Goal: Task Accomplishment & Management: Use online tool/utility

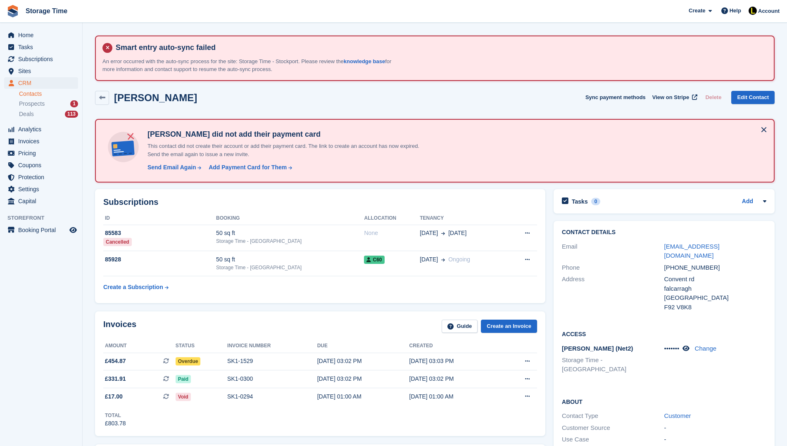
scroll to position [17, 0]
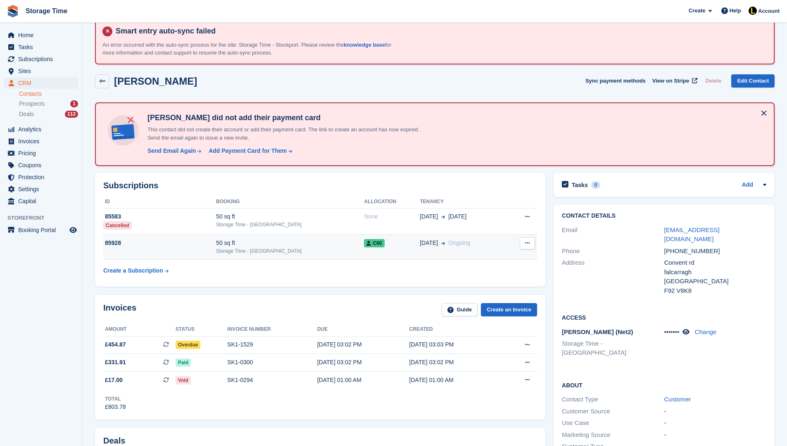
click at [243, 252] on div "Storage Time - [GEOGRAPHIC_DATA]" at bounding box center [290, 250] width 148 height 7
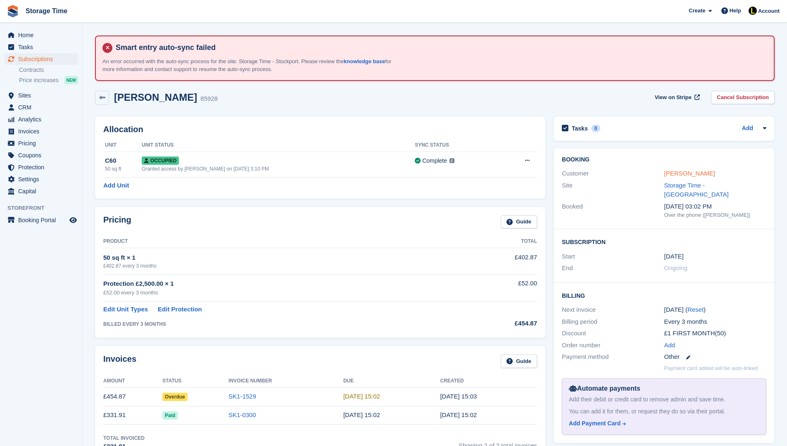
click at [672, 171] on link "Joe Farren" at bounding box center [689, 173] width 51 height 7
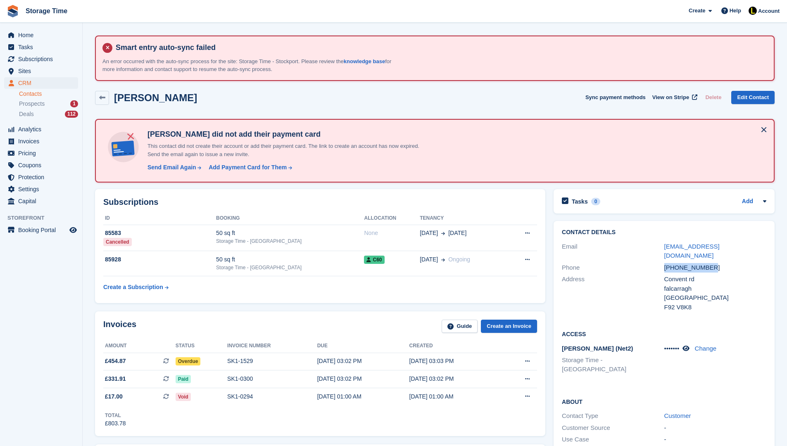
drag, startPoint x: 724, startPoint y: 257, endPoint x: 660, endPoint y: 255, distance: 64.1
click at [660, 262] on div "Phone +353863145844" at bounding box center [664, 268] width 205 height 12
copy div "+353863145844"
click at [235, 362] on div "SK1-1529" at bounding box center [272, 361] width 90 height 9
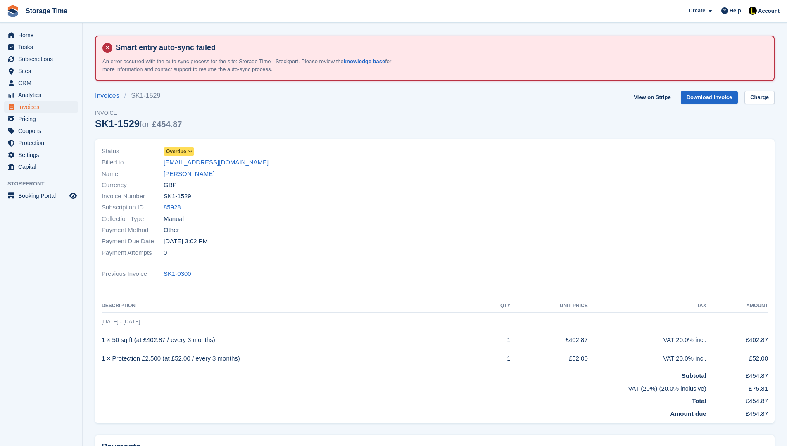
click at [261, 283] on div "Status Overdue Billed to joefarren11@gmail.com Name Joe Farren Currency GBP Inv…" at bounding box center [435, 281] width 680 height 285
click at [183, 172] on link "Joe Farren" at bounding box center [189, 174] width 51 height 10
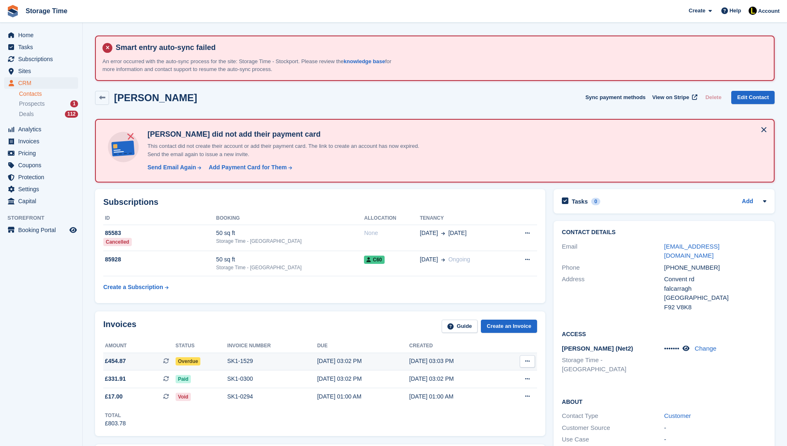
click at [274, 361] on div "SK1-1529" at bounding box center [272, 361] width 90 height 9
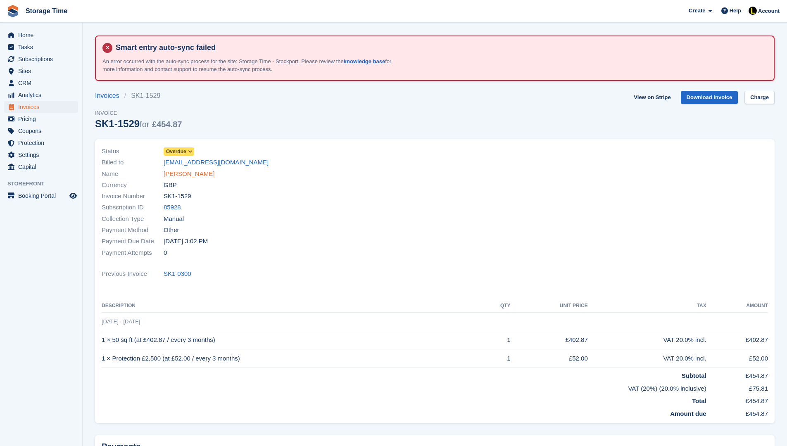
click at [174, 171] on link "[PERSON_NAME]" at bounding box center [189, 174] width 51 height 10
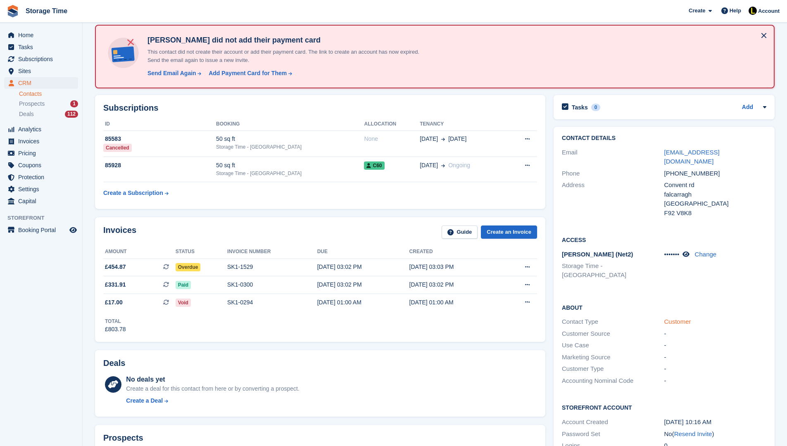
scroll to position [83, 0]
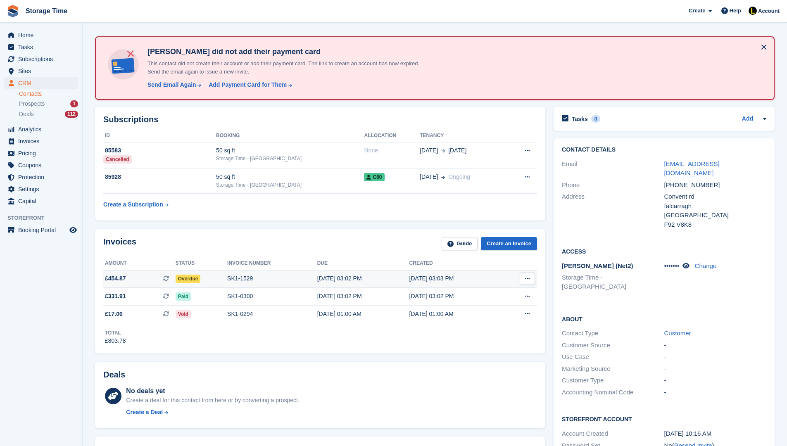
click at [425, 278] on div "[DATE] 03:03 PM" at bounding box center [455, 278] width 92 height 9
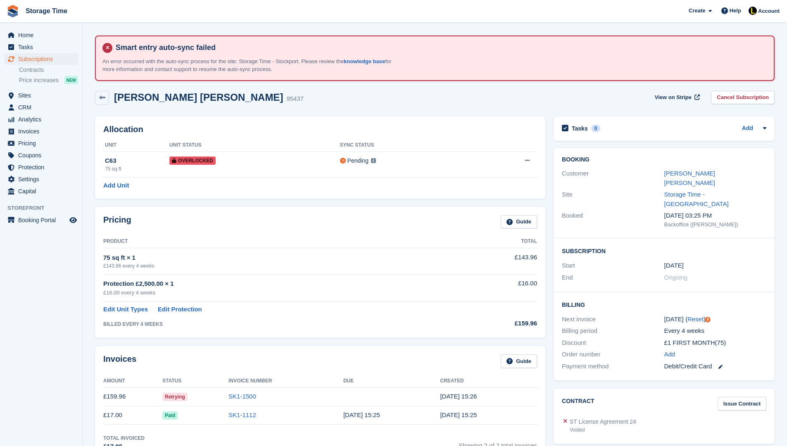
scroll to position [198, 0]
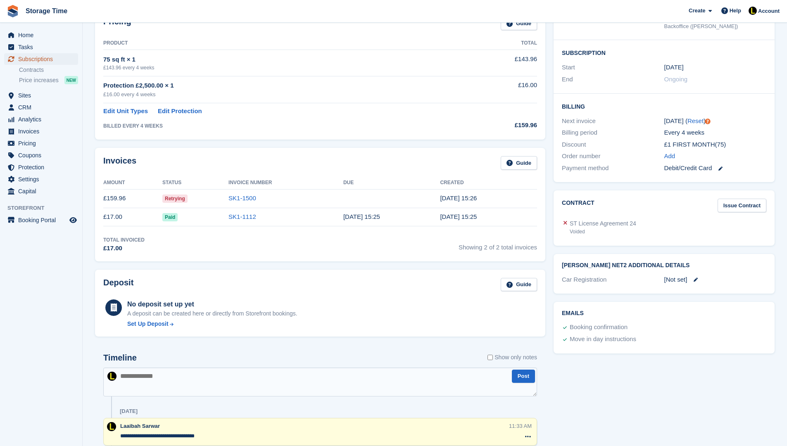
click at [56, 58] on span "Subscriptions" at bounding box center [43, 59] width 50 height 12
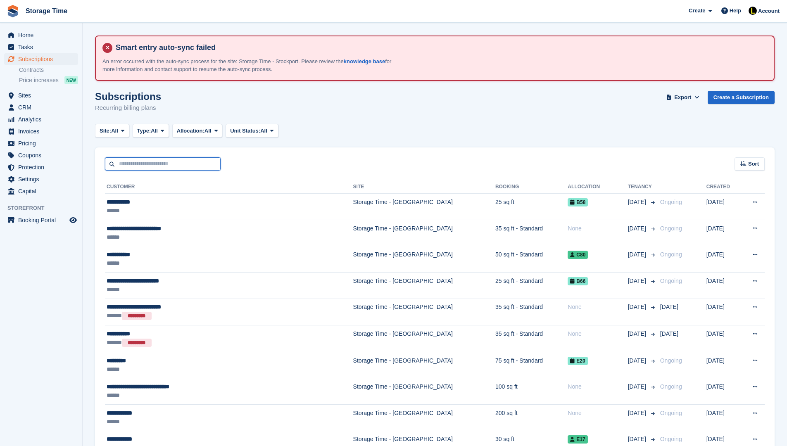
click at [180, 167] on input "text" at bounding box center [163, 164] width 116 height 14
type input "**********"
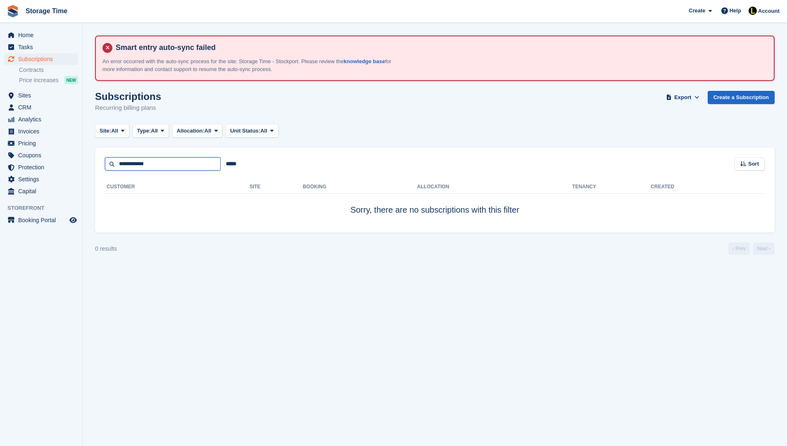
drag, startPoint x: 158, startPoint y: 166, endPoint x: 94, endPoint y: 166, distance: 64.0
click at [94, 166] on section "Smart entry auto-sync failed An error occurred with the auto-sync process for t…" at bounding box center [435, 223] width 704 height 446
type input "******"
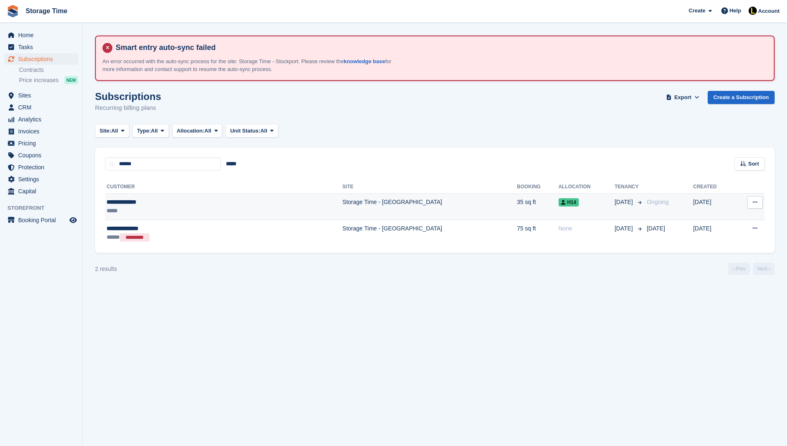
click at [207, 211] on div "*****" at bounding box center [174, 211] width 134 height 9
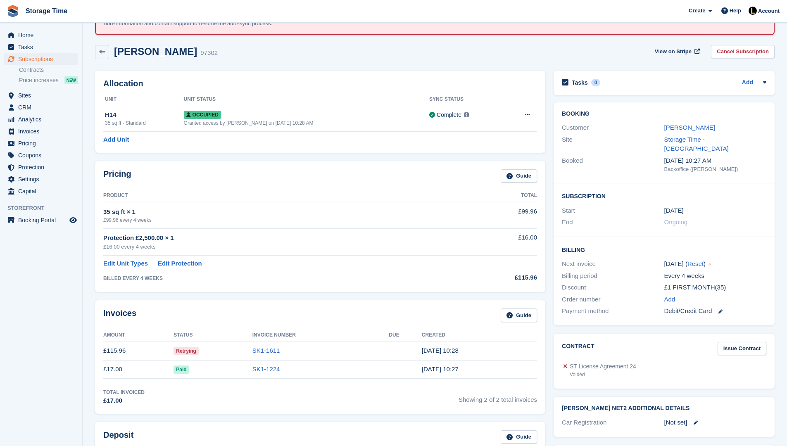
scroll to position [50, 0]
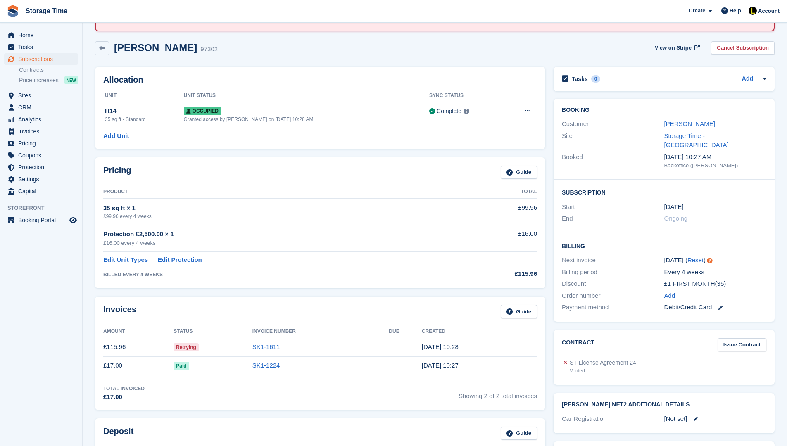
drag, startPoint x: 107, startPoint y: 348, endPoint x: 149, endPoint y: 349, distance: 42.1
click at [149, 349] on td "£115.96" at bounding box center [138, 347] width 70 height 19
click at [262, 346] on link "SK1-1611" at bounding box center [266, 346] width 28 height 7
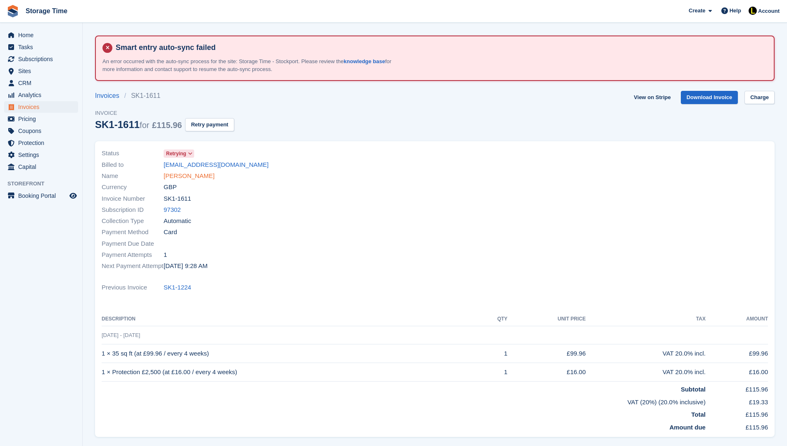
click at [176, 176] on link "Rebecca Wright" at bounding box center [189, 176] width 51 height 10
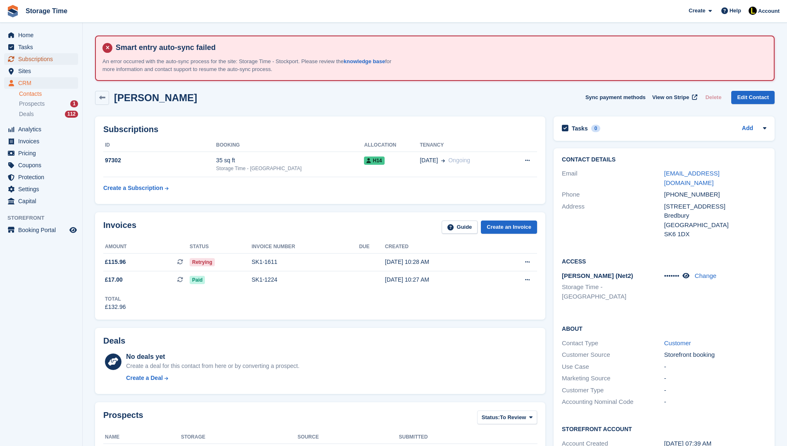
click at [64, 59] on span "Subscriptions" at bounding box center [43, 59] width 50 height 12
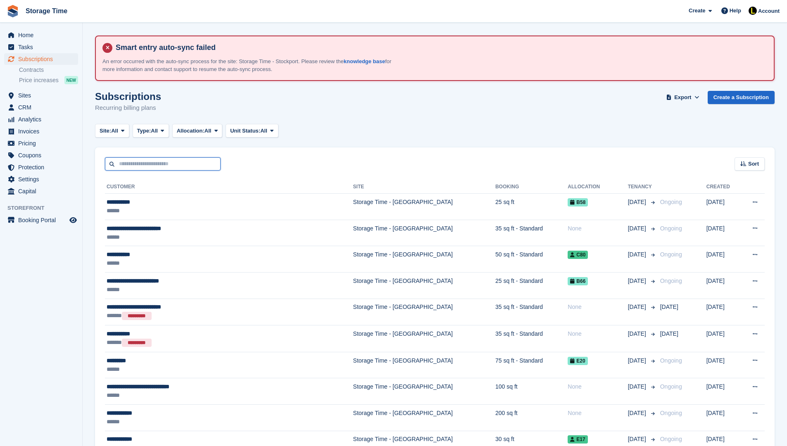
click at [150, 168] on input "text" at bounding box center [163, 164] width 116 height 14
type input "*******"
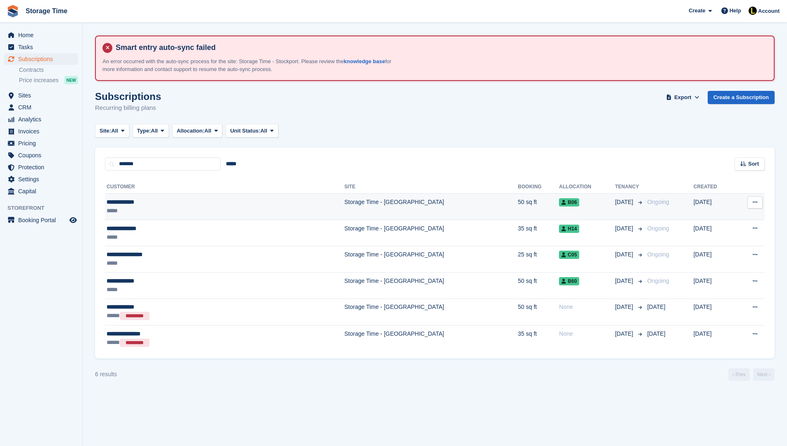
click at [170, 203] on div "**********" at bounding box center [175, 202] width 136 height 9
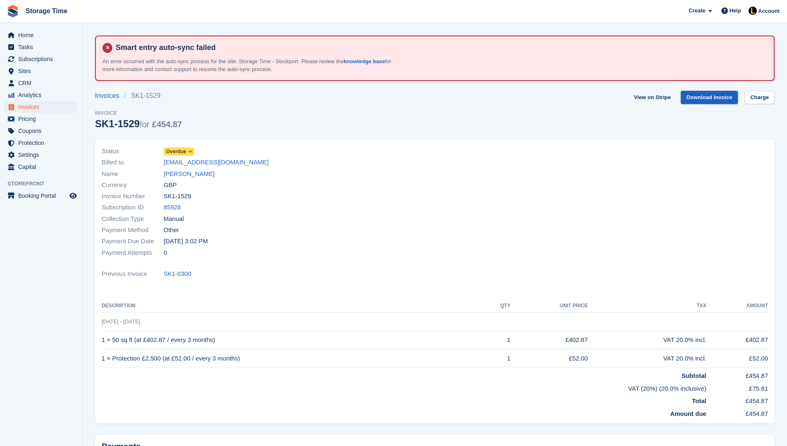
click at [708, 97] on link "Download Invoice" at bounding box center [709, 98] width 57 height 14
click at [184, 174] on link "[PERSON_NAME]" at bounding box center [189, 174] width 51 height 10
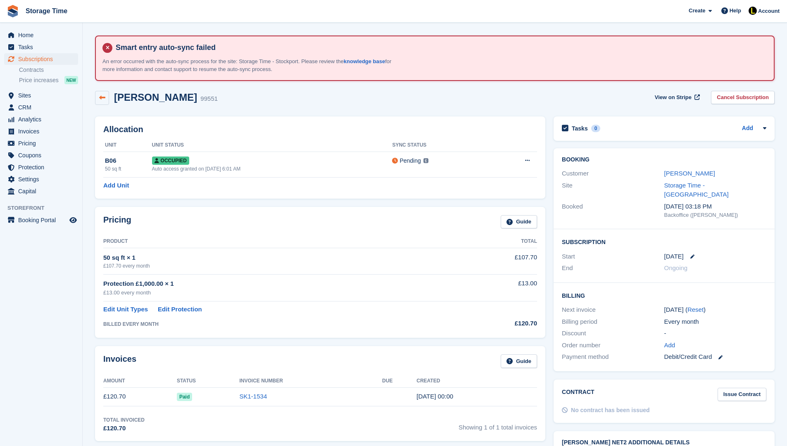
click at [108, 99] on link at bounding box center [102, 98] width 14 height 14
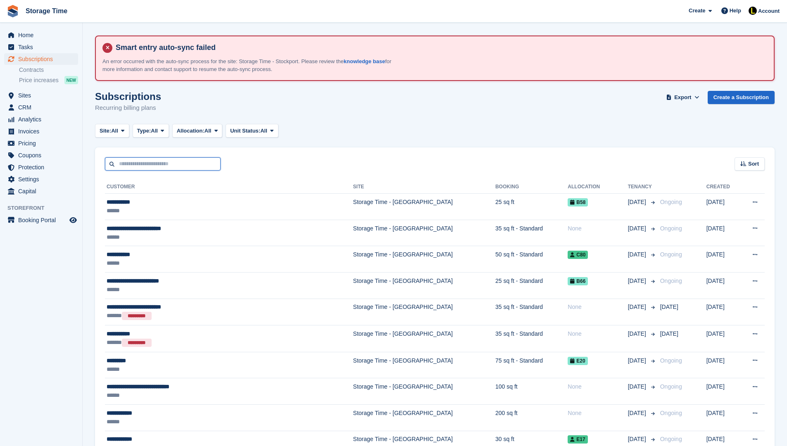
click at [161, 162] on input "text" at bounding box center [163, 164] width 116 height 14
type input "*******"
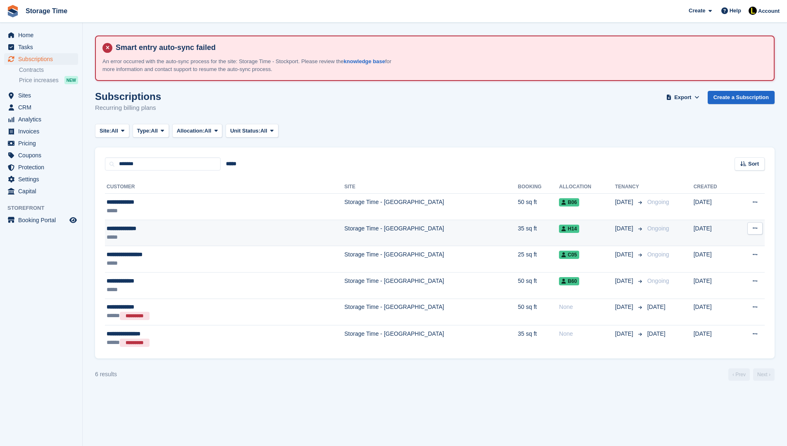
click at [202, 237] on div "*****" at bounding box center [175, 237] width 136 height 9
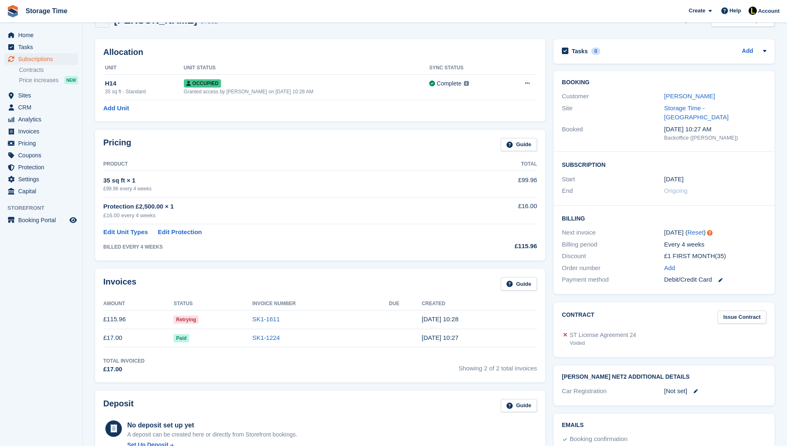
scroll to position [66, 0]
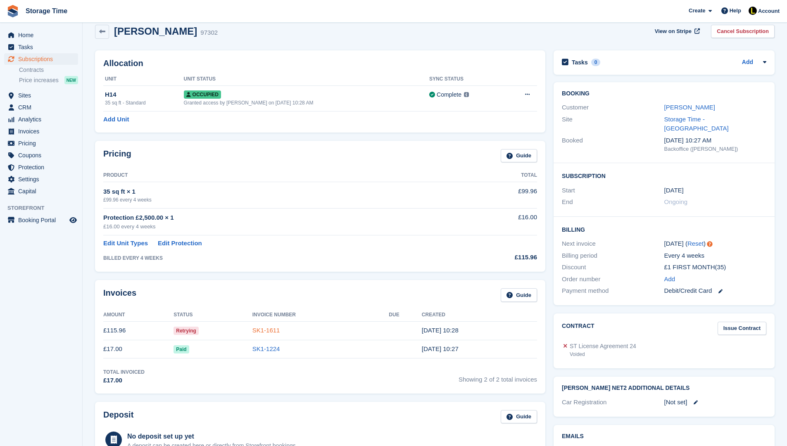
click at [258, 332] on link "SK1-1611" at bounding box center [266, 330] width 28 height 7
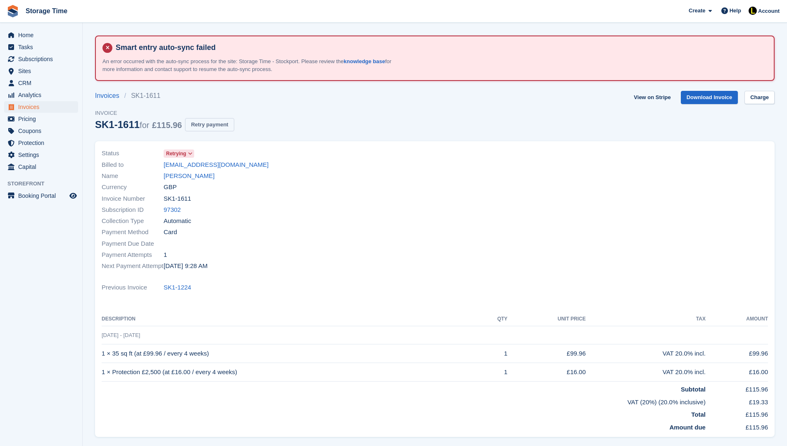
click at [215, 124] on button "Retry payment" at bounding box center [209, 125] width 49 height 14
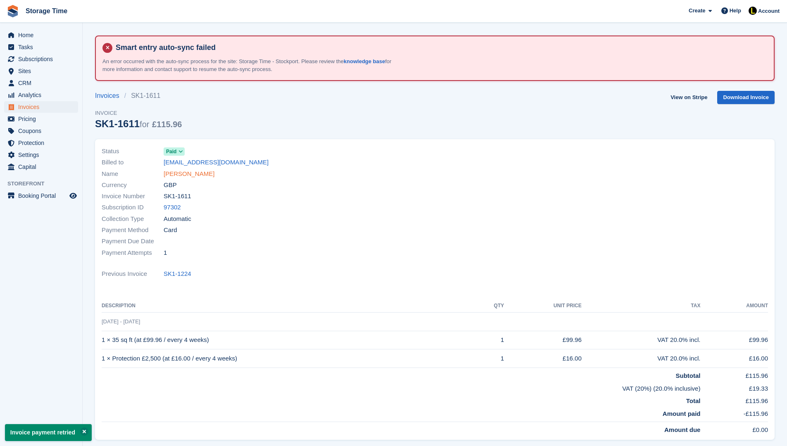
click at [200, 175] on link "[PERSON_NAME]" at bounding box center [189, 174] width 51 height 10
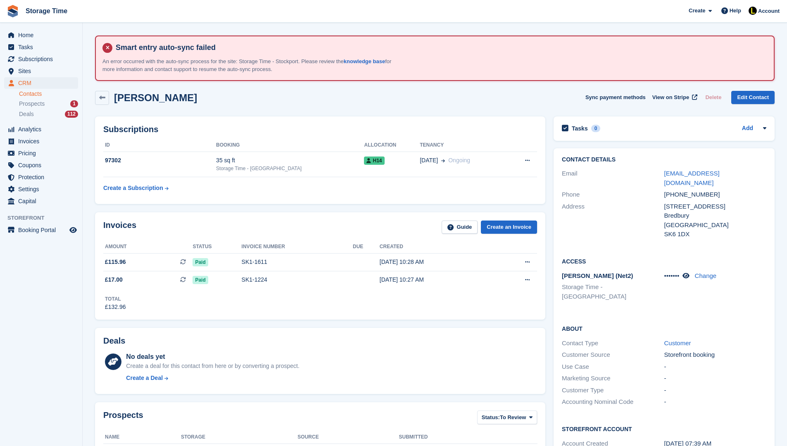
click at [364, 100] on div "[PERSON_NAME] Sync payment methods View on Stripe Delete Edit Contact" at bounding box center [435, 98] width 680 height 14
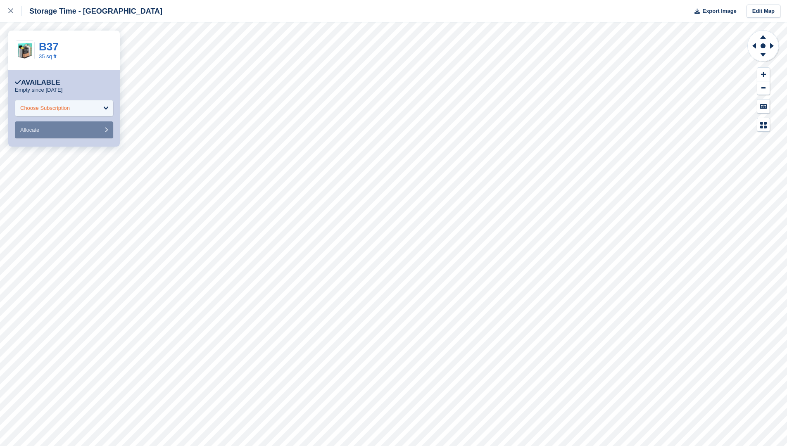
click at [51, 105] on div "Choose Subscription" at bounding box center [45, 108] width 50 height 8
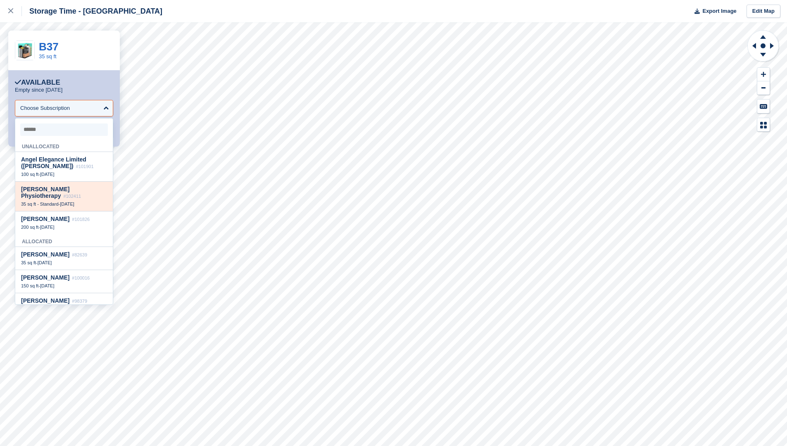
click at [52, 204] on span "35 sq ft - Standard" at bounding box center [40, 204] width 38 height 5
select select "******"
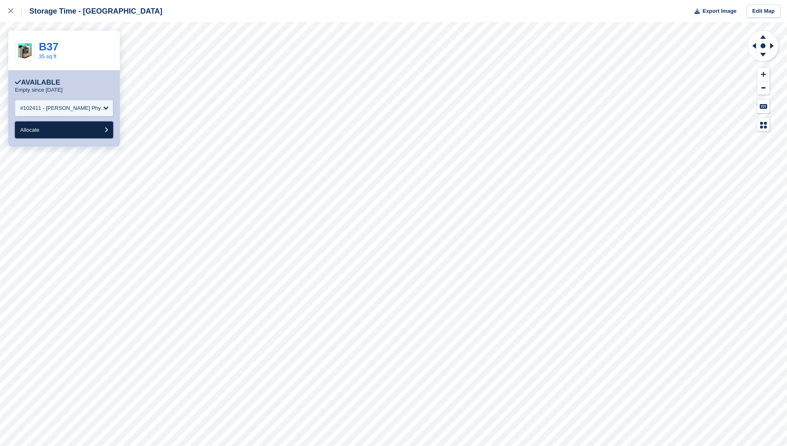
click at [63, 138] on button "Allocate" at bounding box center [64, 129] width 98 height 17
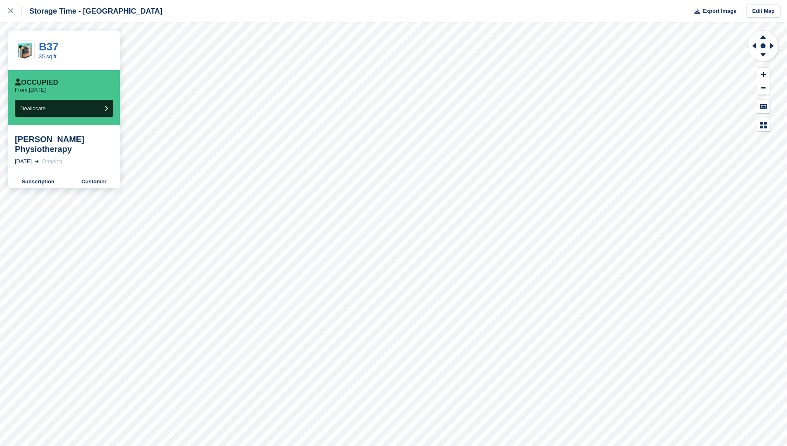
click at [67, 129] on div "[PERSON_NAME] Physiotherapy [DATE] Ongoing" at bounding box center [64, 150] width 112 height 50
